Goal: Find contact information: Find contact information

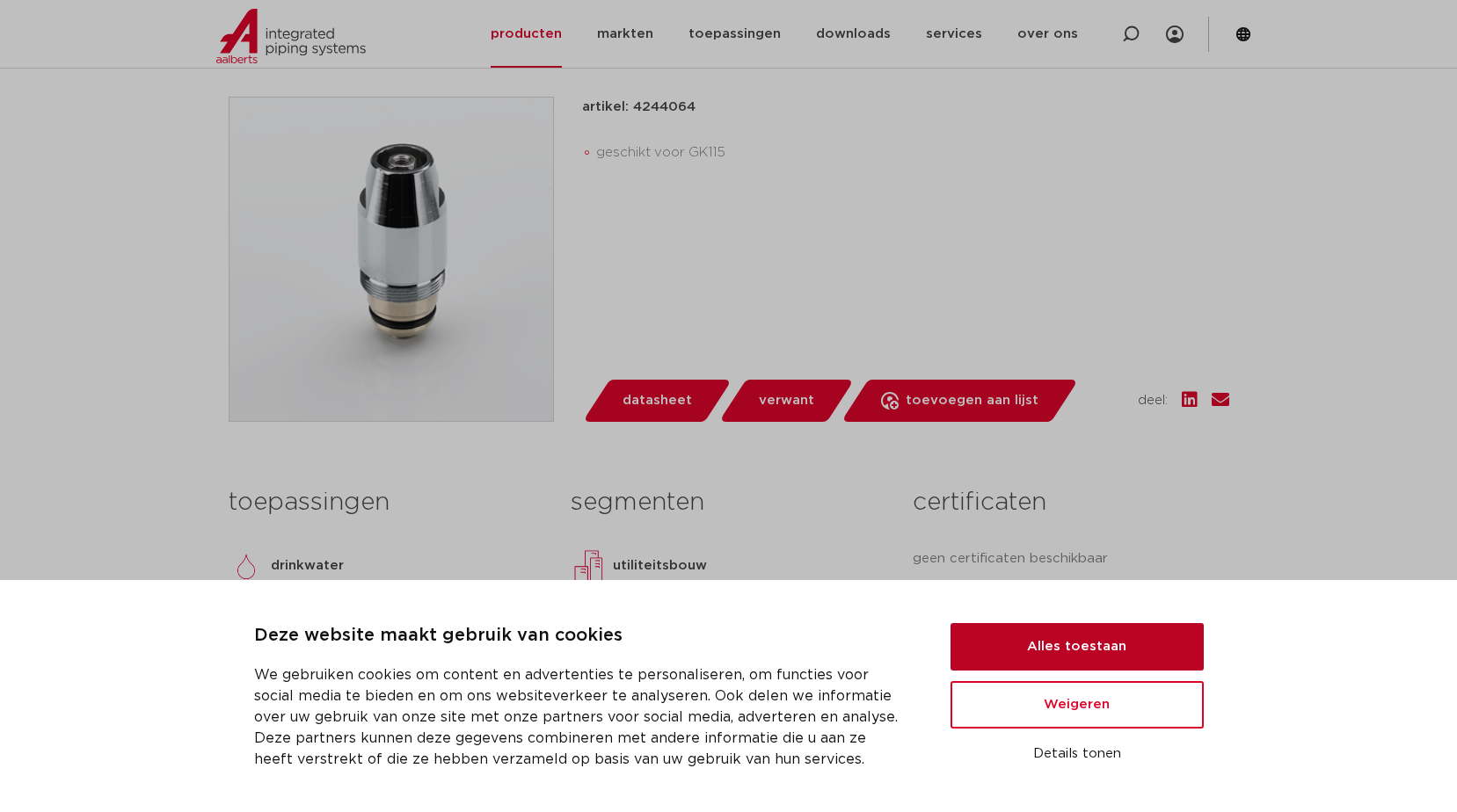
click at [1064, 643] on button "Alles toestaan" at bounding box center [1077, 647] width 253 height 47
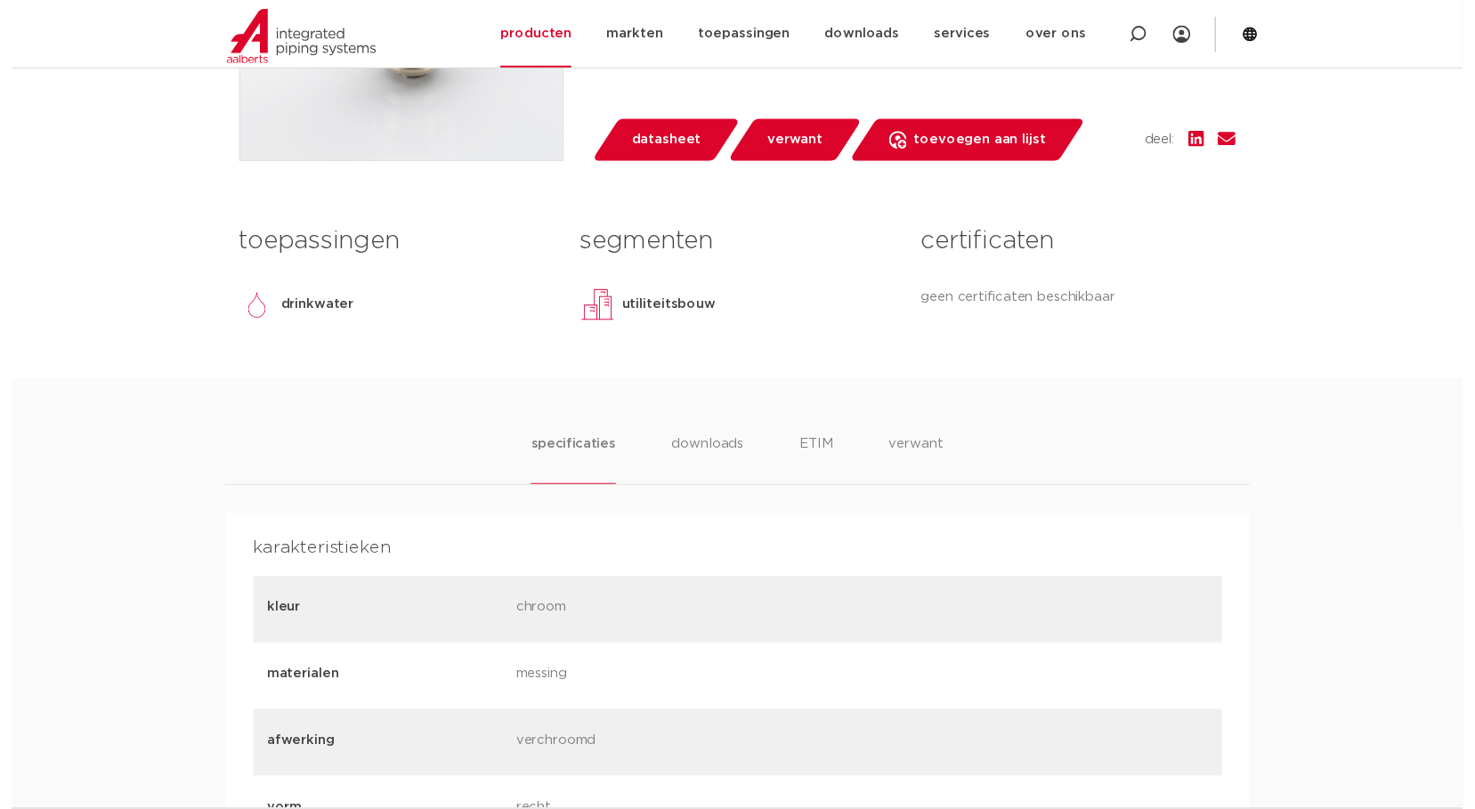
scroll to position [263, 0]
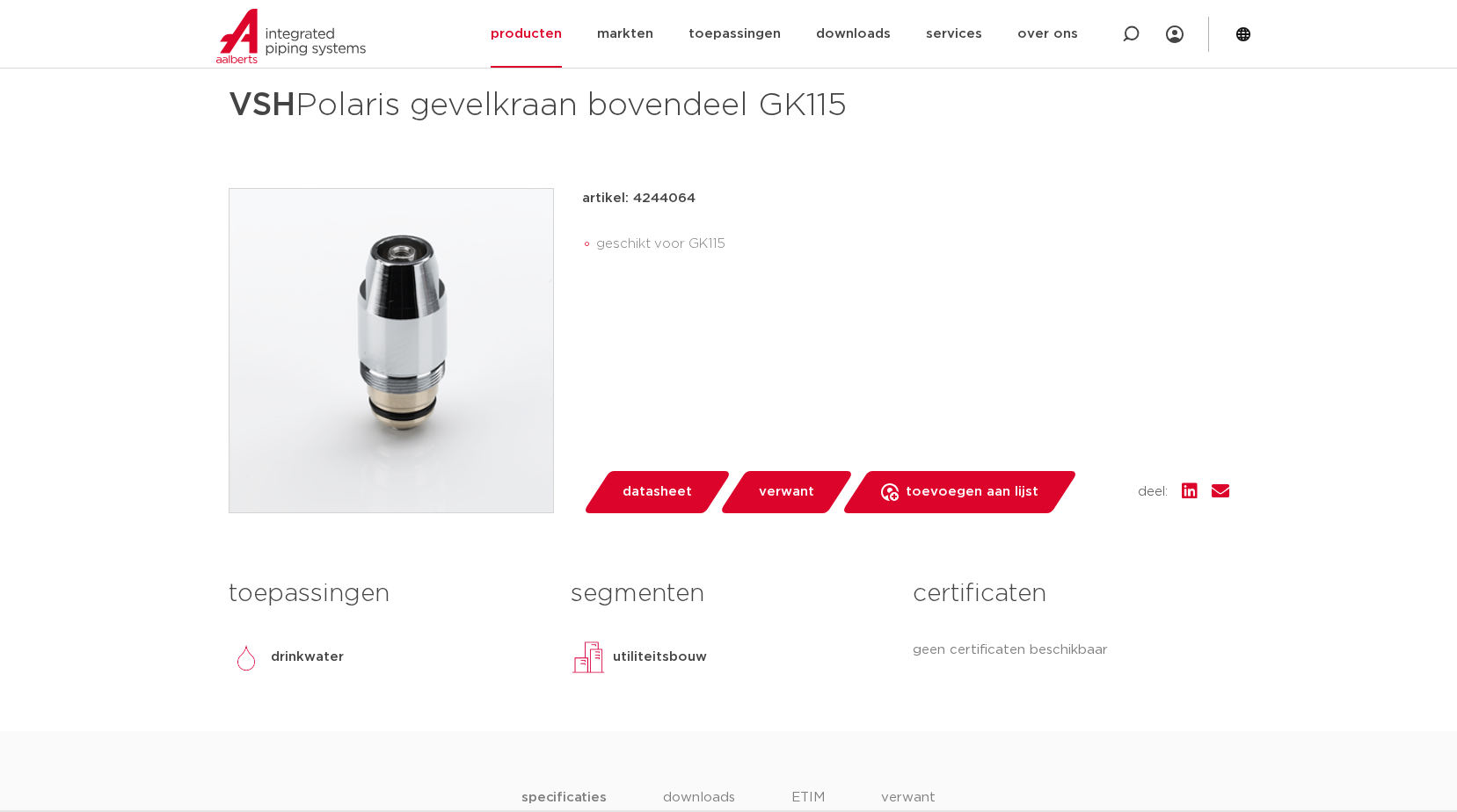
click at [660, 492] on span "datasheet" at bounding box center [657, 492] width 69 height 28
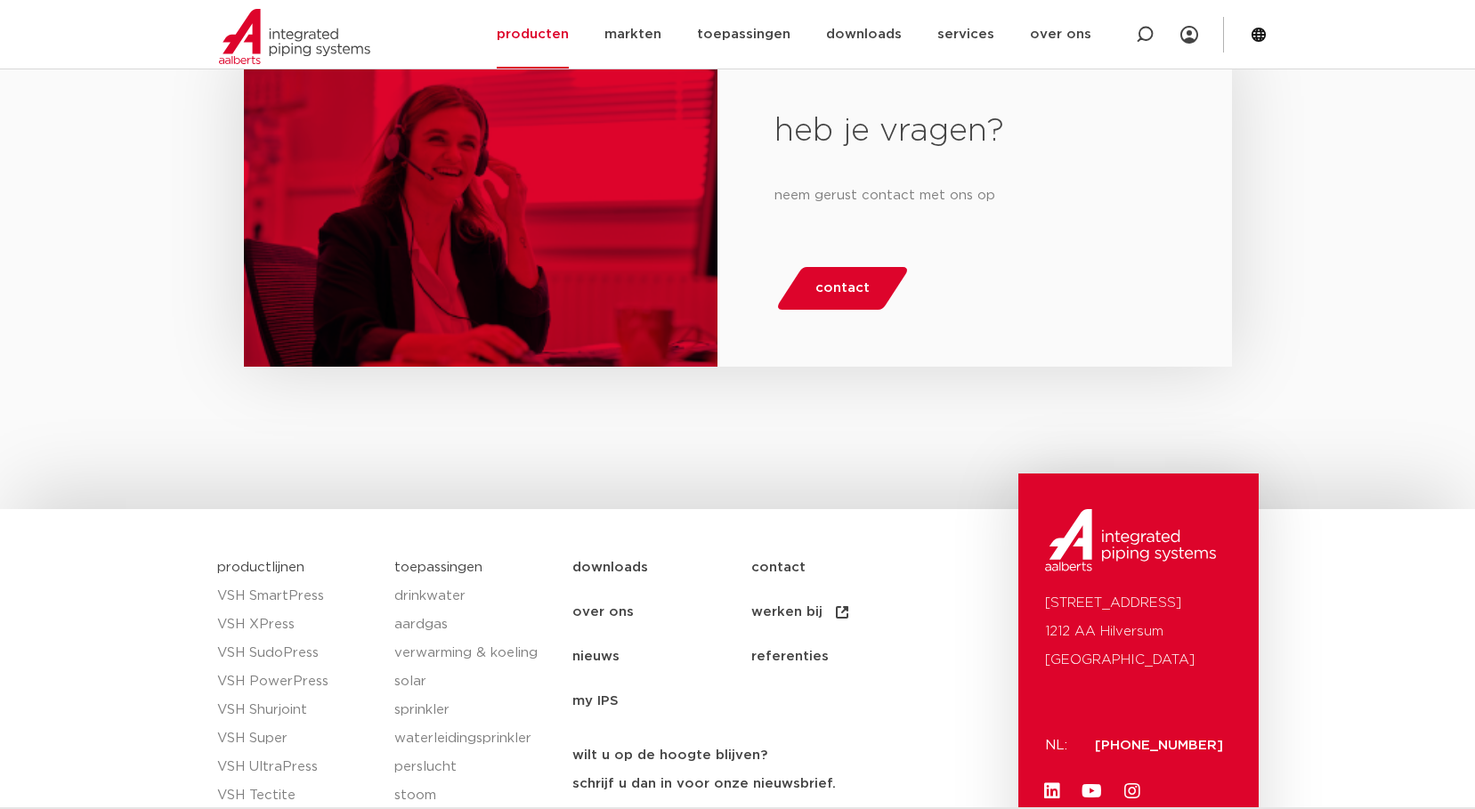
scroll to position [2933, 0]
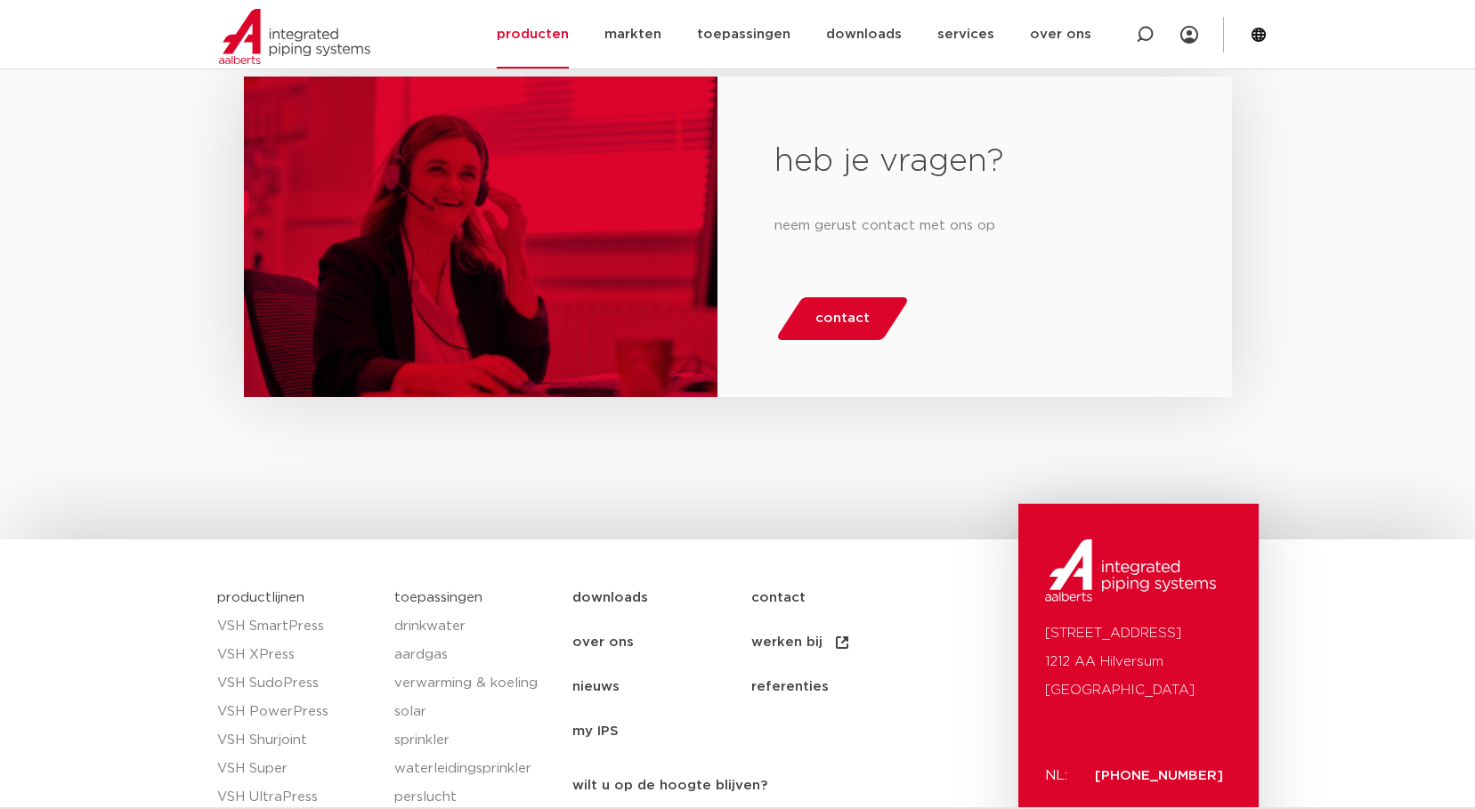
click at [834, 316] on span "contact" at bounding box center [842, 318] width 54 height 28
